Goal: Find specific page/section: Find specific page/section

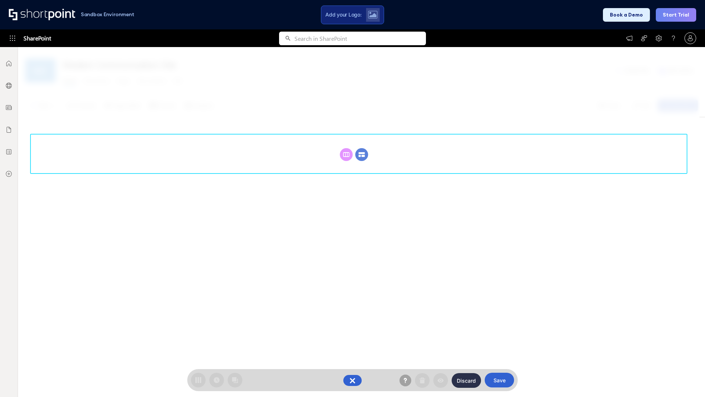
scroll to position [101, 0]
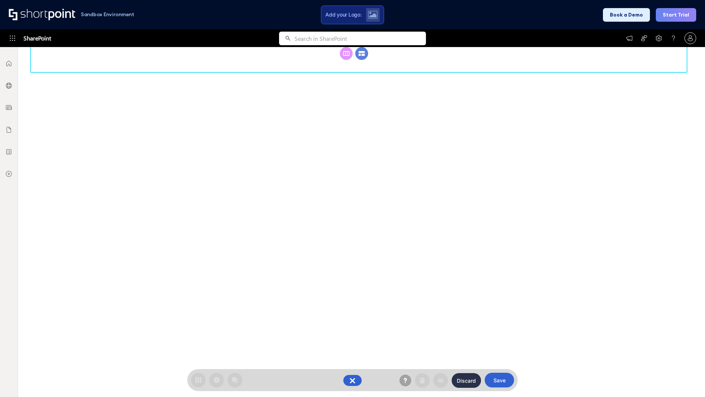
click at [362, 60] on circle at bounding box center [362, 53] width 13 height 13
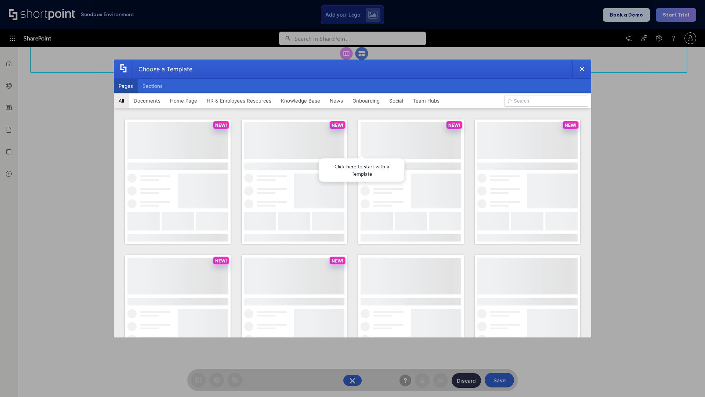
scroll to position [0, 0]
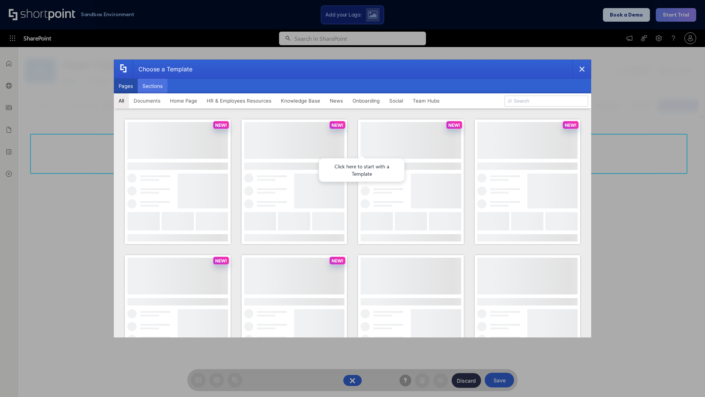
click at [152, 86] on button "Sections" at bounding box center [153, 86] width 30 height 15
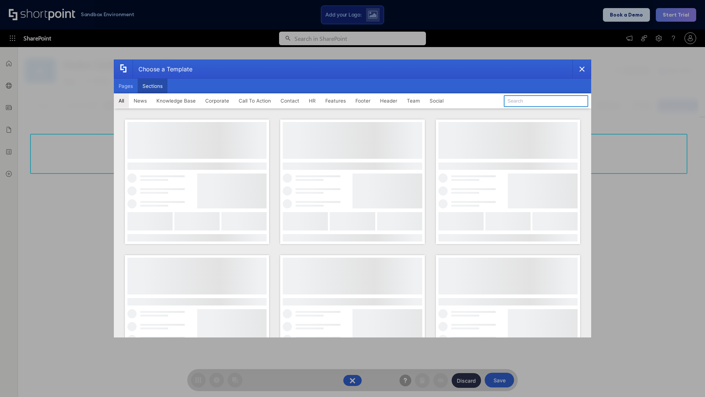
type input "Features Kit 3"
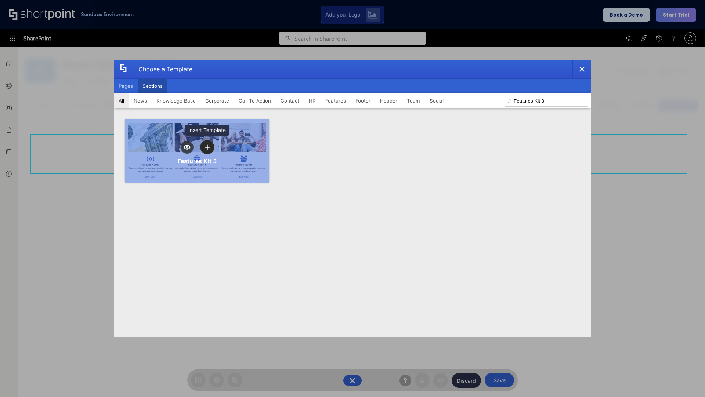
click at [207, 147] on icon "template selector" at bounding box center [207, 147] width 5 height 5
